Goal: Contribute content

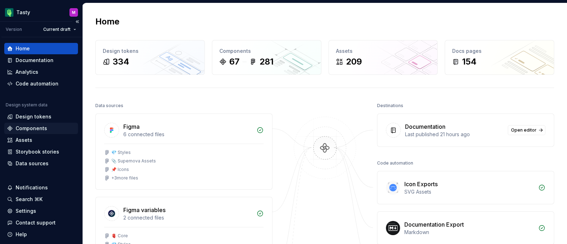
click at [41, 125] on div "Components" at bounding box center [32, 128] width 32 height 7
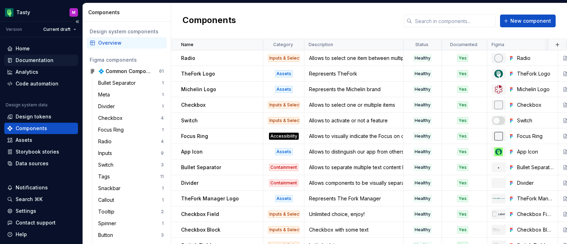
click at [32, 57] on div "Documentation" at bounding box center [35, 60] width 38 height 7
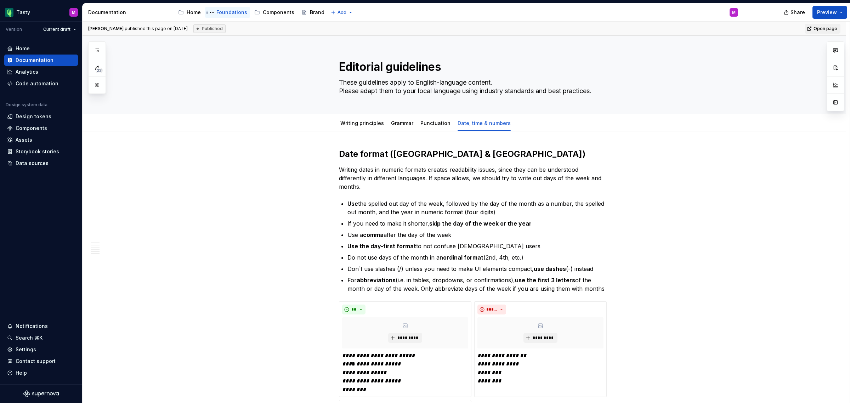
type textarea "*"
